Goal: Go to known website: Access a specific website the user already knows

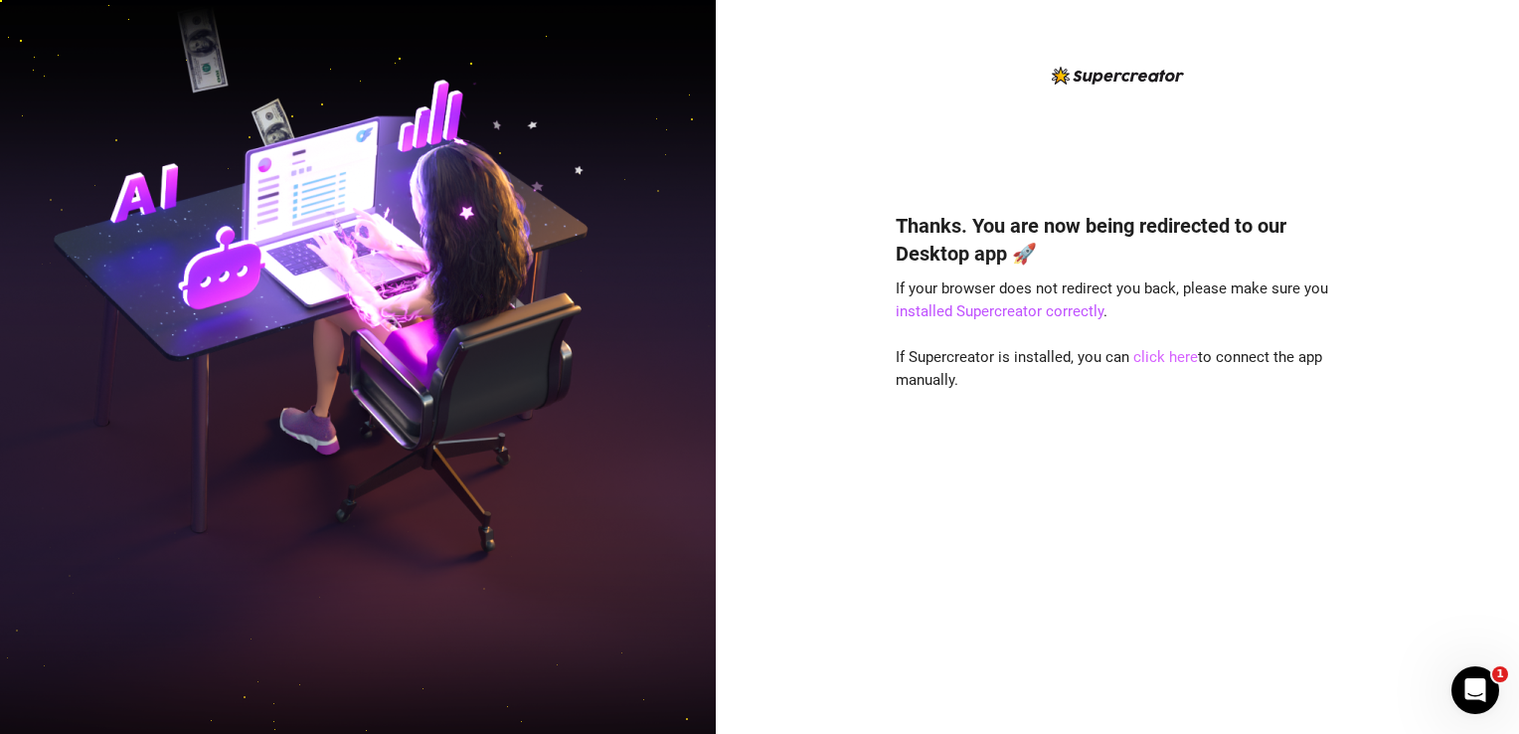
click at [1171, 356] on link "click here" at bounding box center [1165, 357] width 65 height 18
